Goal: Communication & Community: Ask a question

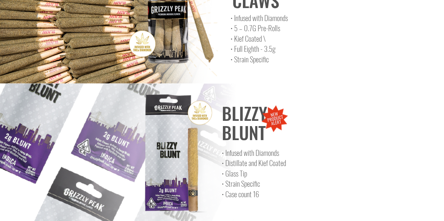
scroll to position [526, 0]
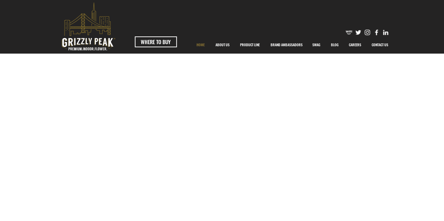
click at [375, 45] on p "CONTACT US" at bounding box center [380, 45] width 24 height 18
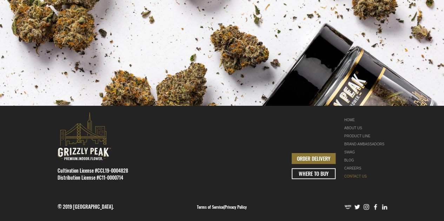
scroll to position [352, 0]
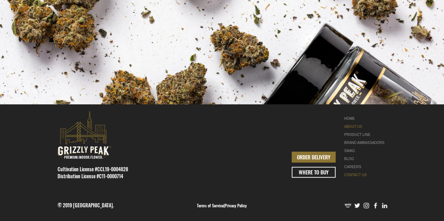
click at [356, 128] on link "ABOUT US" at bounding box center [366, 127] width 44 height 8
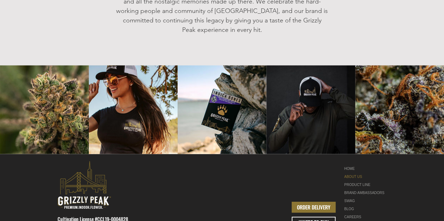
scroll to position [923, 0]
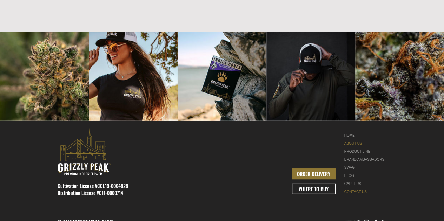
click at [357, 188] on link "CONTACT US" at bounding box center [366, 192] width 44 height 8
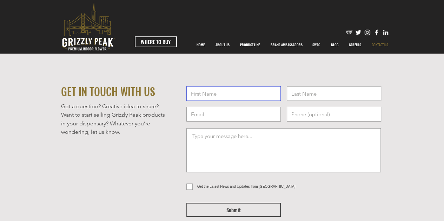
click at [228, 95] on input "text" at bounding box center [233, 93] width 94 height 15
type input "[PERSON_NAME]"
click at [293, 93] on input "text" at bounding box center [334, 93] width 94 height 15
type input "[PERSON_NAME]"
click at [259, 115] on input "email" at bounding box center [233, 114] width 94 height 15
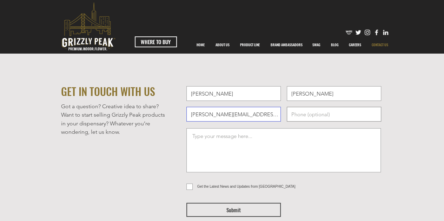
type input "[PERSON_NAME][EMAIL_ADDRESS][PERSON_NAME][DOMAIN_NAME]"
click at [307, 114] on input "tel" at bounding box center [334, 114] width 94 height 15
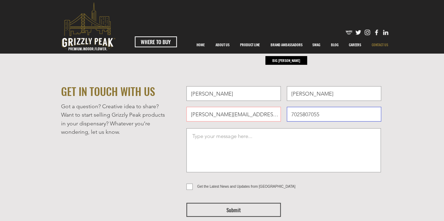
type input "7025807055"
click at [246, 142] on textarea at bounding box center [283, 150] width 194 height 44
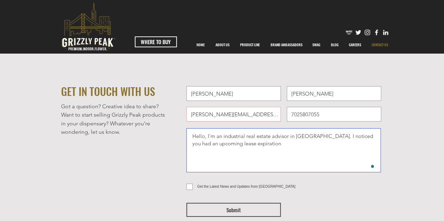
paste textarea "[STREET_ADDRESS]"
click at [255, 142] on textarea "Hello, I'm an industrial real estate advisor in [GEOGRAPHIC_DATA]. I noticed yo…" at bounding box center [283, 150] width 194 height 44
click at [271, 144] on textarea "Hello, I'm an industrial real estate advisor in [GEOGRAPHIC_DATA]. I noticed yo…" at bounding box center [283, 150] width 194 height 44
click at [314, 145] on textarea "Hello, I'm an industrial real estate advisor in [GEOGRAPHIC_DATA]. I noticed yo…" at bounding box center [283, 150] width 194 height 44
click at [315, 147] on textarea "Hello, I'm an industrial real estate advisor in [GEOGRAPHIC_DATA]. I noticed yo…" at bounding box center [283, 150] width 194 height 44
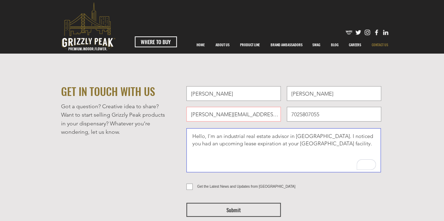
click at [331, 145] on textarea "Hello, I'm an industrial real estate advisor in [GEOGRAPHIC_DATA]. I noticed yo…" at bounding box center [283, 150] width 194 height 44
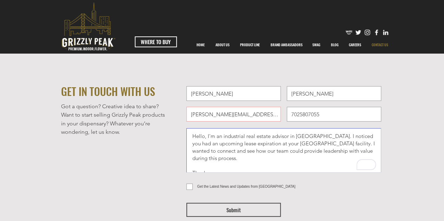
click at [368, 152] on textarea "Hello, I'm an industrial real estate advisor in [GEOGRAPHIC_DATA]. I noticed yo…" at bounding box center [283, 150] width 194 height 44
type textarea "Hello, I'm an industrial real estate advisor in [GEOGRAPHIC_DATA]. I noticed yo…"
click at [371, 164] on icon "Open Grammarly. 0 Suggestions." at bounding box center [370, 165] width 8 height 8
